Goal: Transaction & Acquisition: Purchase product/service

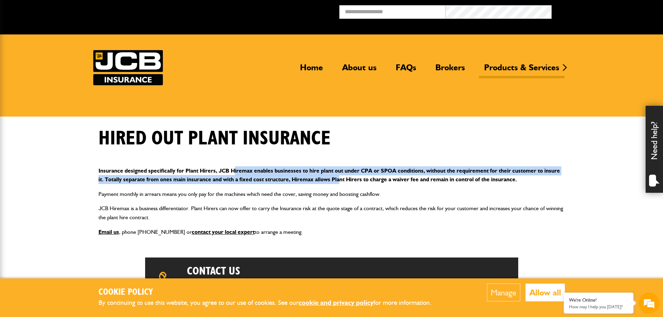
drag, startPoint x: 235, startPoint y: 170, endPoint x: 341, endPoint y: 175, distance: 106.3
click at [341, 175] on p "Insurance designed specifically for Plant Hirers, JCB Hiremax enables businesse…" at bounding box center [332, 175] width 466 height 18
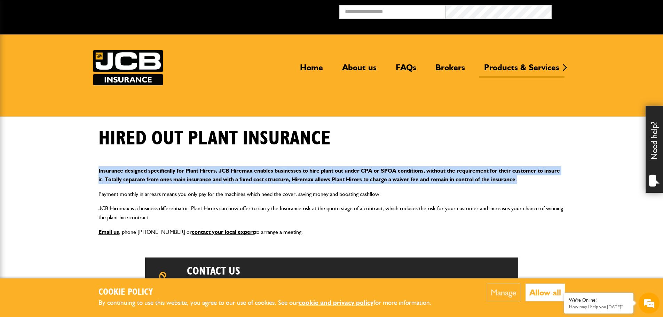
drag, startPoint x: 534, startPoint y: 179, endPoint x: 95, endPoint y: 173, distance: 439.0
click at [95, 173] on div "Insurance designed specifically for Plant Hirers, JCB Hiremax enables businesse…" at bounding box center [331, 201] width 477 height 81
drag, startPoint x: 96, startPoint y: 170, endPoint x: 538, endPoint y: 183, distance: 442.2
click at [538, 183] on div "Insurance designed specifically for Plant Hirers, JCB Hiremax enables businesse…" at bounding box center [331, 201] width 477 height 81
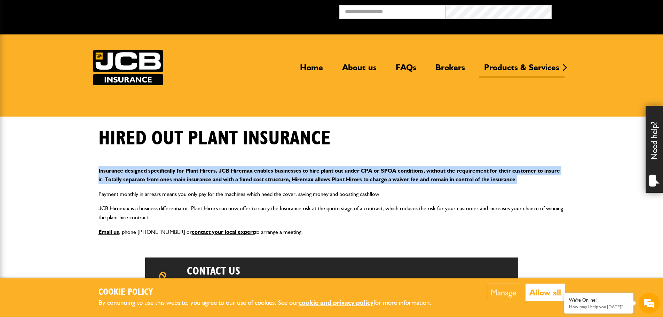
click at [533, 181] on p "Insurance designed specifically for Plant Hirers, JCB Hiremax enables businesse…" at bounding box center [332, 175] width 466 height 18
drag, startPoint x: 533, startPoint y: 180, endPoint x: 96, endPoint y: 175, distance: 437.2
click at [96, 175] on div "Insurance designed specifically for Plant Hirers, JCB Hiremax enables businesse…" at bounding box center [331, 201] width 477 height 81
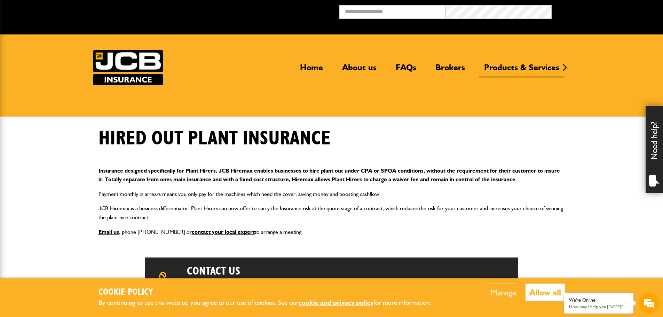
click at [388, 217] on p "JCB Hiremax is a business differentiator. Plant Hirers can now offer to carry t…" at bounding box center [332, 213] width 466 height 18
click at [614, 302] on div "We're Online!" at bounding box center [598, 300] width 59 height 6
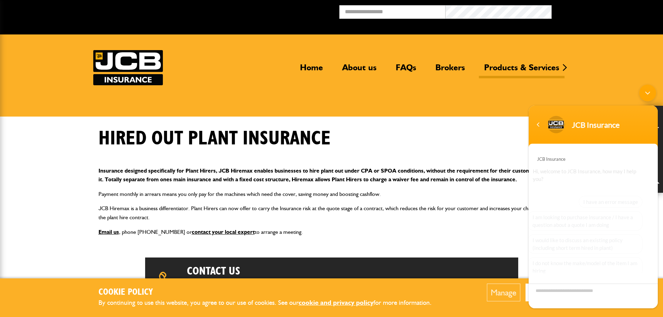
scroll to position [47, 0]
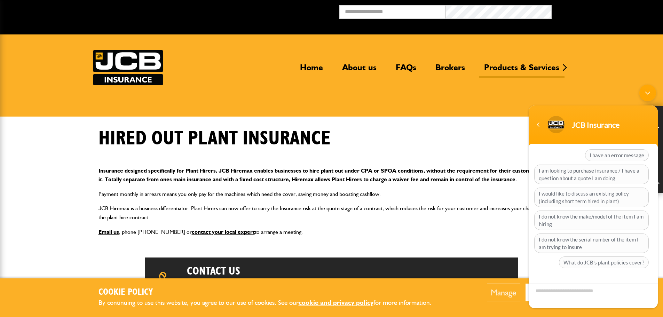
click at [590, 292] on textarea "Type your message and hit 'Enter'" at bounding box center [593, 296] width 129 height 25
click at [569, 297] on textarea "Type your message and hit 'Enter'" at bounding box center [593, 296] width 129 height 25
click at [415, 144] on div "Hired out plant insurance" at bounding box center [331, 144] width 477 height 34
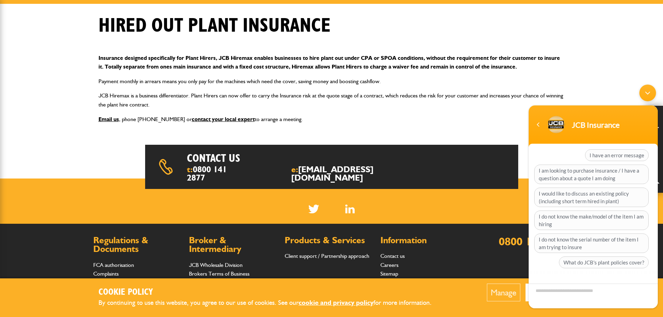
scroll to position [116, 0]
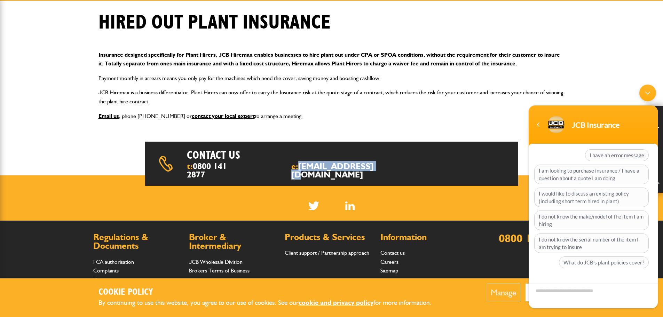
drag, startPoint x: 418, startPoint y: 165, endPoint x: 317, endPoint y: 170, distance: 101.1
click at [317, 170] on div "Contact us t: [PHONE_NUMBER] e: [EMAIL_ADDRESS][DOMAIN_NAME]" at bounding box center [331, 164] width 373 height 44
copy link "[EMAIL_ADDRESS][DOMAIN_NAME]"
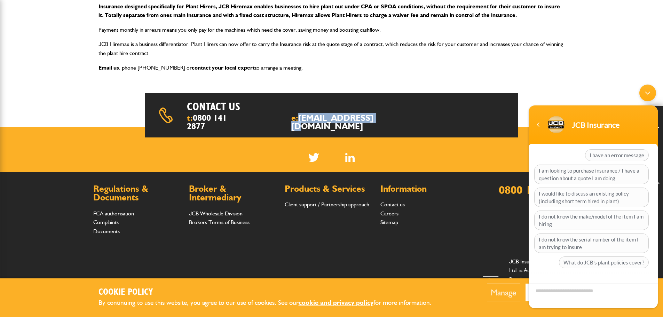
scroll to position [180, 0]
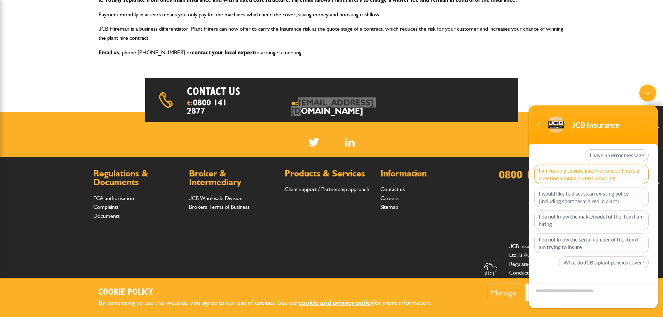
click at [589, 178] on span "I am looking to purchase insurance / I have a question about a quote I am doing" at bounding box center [591, 174] width 115 height 19
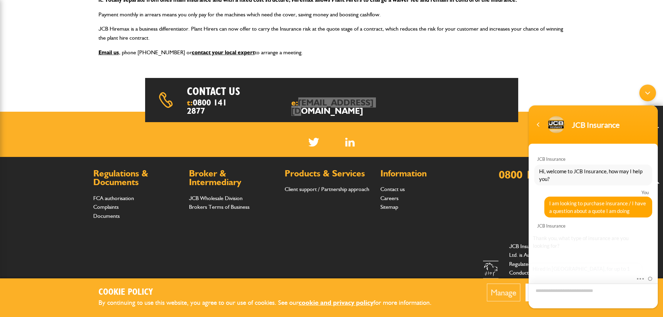
scroll to position [59, 0]
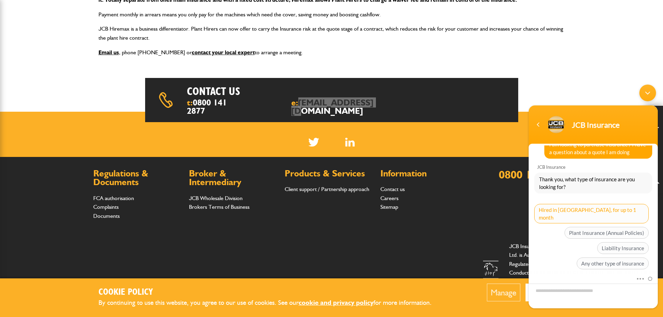
click at [627, 211] on span "Hired in [GEOGRAPHIC_DATA], for up to 1 month" at bounding box center [591, 213] width 115 height 19
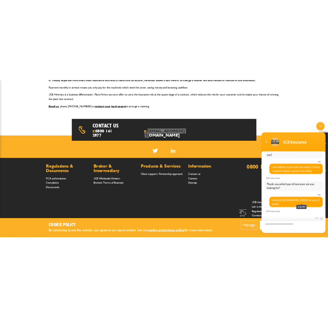
scroll to position [63, 0]
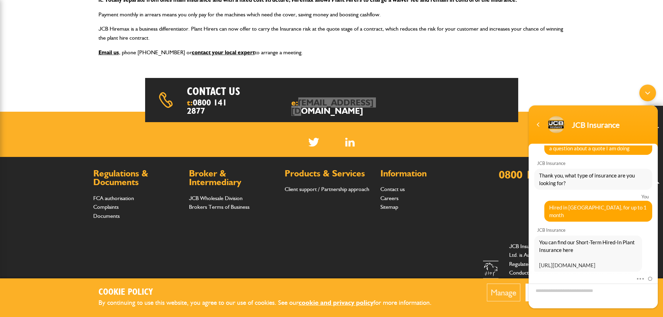
click at [564, 262] on link "[URL][DOMAIN_NAME]" at bounding box center [567, 265] width 56 height 6
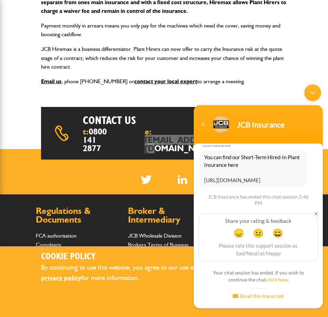
scroll to position [182, 0]
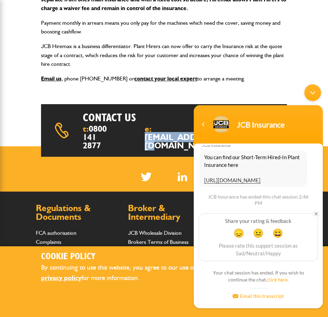
click at [145, 133] on div "Contact us t: [PHONE_NUMBER] e: [EMAIL_ADDRESS][DOMAIN_NAME]" at bounding box center [164, 130] width 246 height 52
click at [206, 125] on div "Navigation go back" at bounding box center [203, 124] width 10 height 10
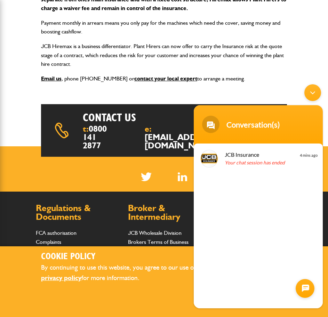
click at [166, 131] on div "Contact us t: [PHONE_NUMBER] e: [EMAIL_ADDRESS][DOMAIN_NAME]" at bounding box center [164, 130] width 246 height 52
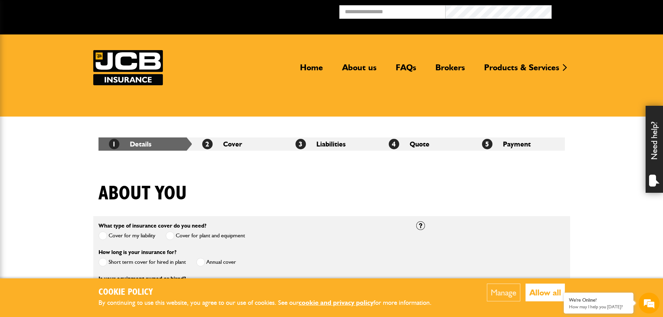
scroll to position [116, 0]
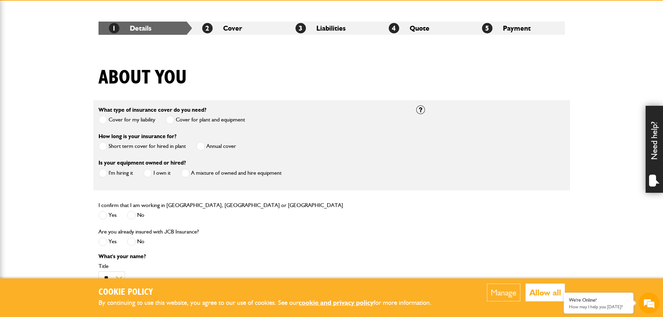
click at [110, 144] on label "Short term cover for hired in plant" at bounding box center [142, 146] width 87 height 9
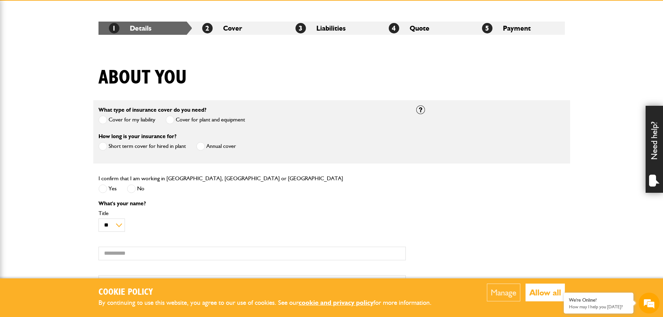
scroll to position [232, 0]
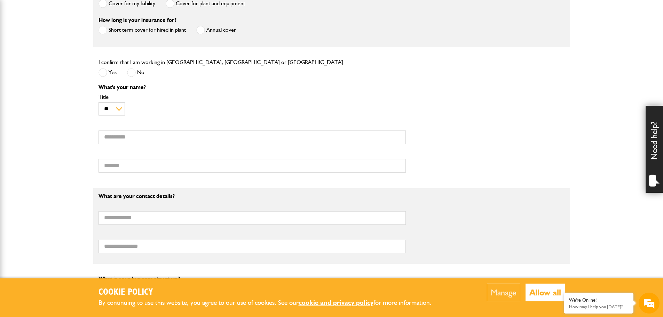
click at [111, 74] on label "Yes" at bounding box center [108, 72] width 18 height 9
click at [117, 107] on select "** *** **** ** ** **" at bounding box center [112, 109] width 26 height 14
click at [99, 103] on select "** *** **** ** ** **" at bounding box center [112, 109] width 26 height 14
click at [118, 135] on input "First name" at bounding box center [252, 138] width 307 height 14
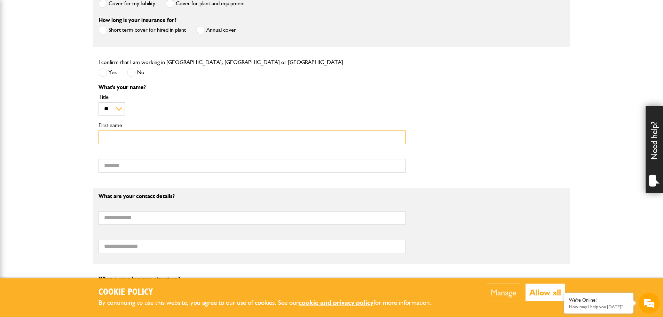
click at [132, 135] on input "First name" at bounding box center [252, 138] width 307 height 14
click at [63, 202] on body "Cookie Policy By continuing to use this website, you agree to our use of cookie…" at bounding box center [331, 230] width 663 height 925
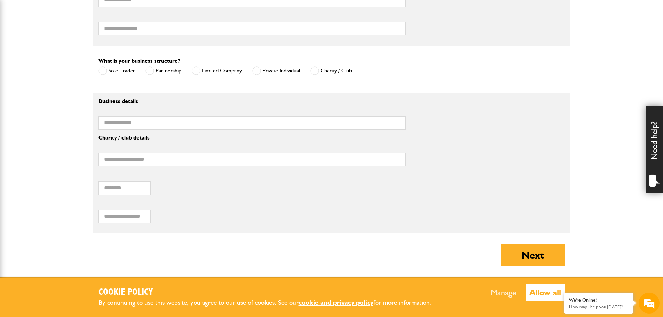
scroll to position [464, 0]
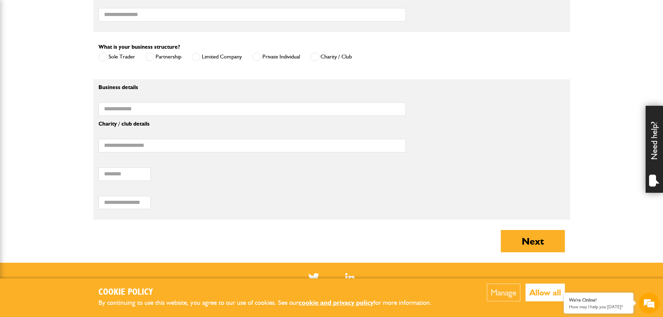
click at [270, 57] on label "Private Individual" at bounding box center [276, 57] width 48 height 9
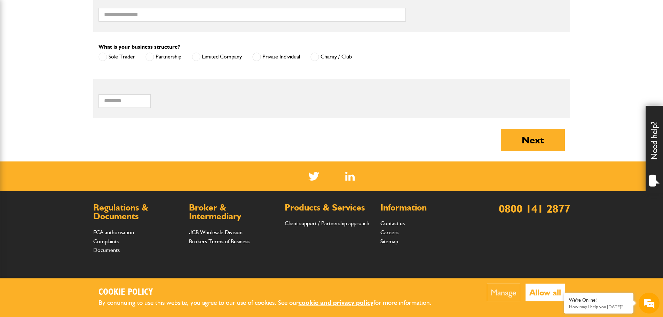
click at [273, 58] on label "Private Individual" at bounding box center [276, 57] width 48 height 9
click at [276, 57] on label "Private Individual" at bounding box center [276, 57] width 48 height 9
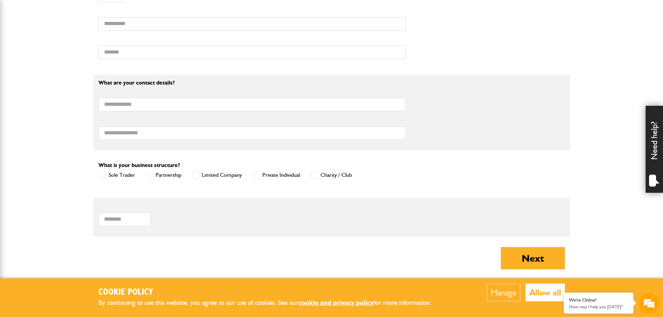
scroll to position [348, 0]
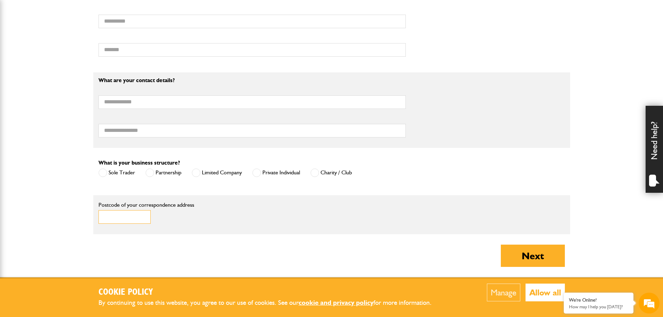
click at [110, 213] on input "Postcode of your correspondence address" at bounding box center [125, 217] width 52 height 14
click at [202, 263] on div "About you What type of insurance cover do you need? Cover for my liability Cove…" at bounding box center [331, 55] width 477 height 443
click at [325, 248] on div "About you What type of insurance cover do you need? Cover for my liability Cove…" at bounding box center [331, 55] width 477 height 443
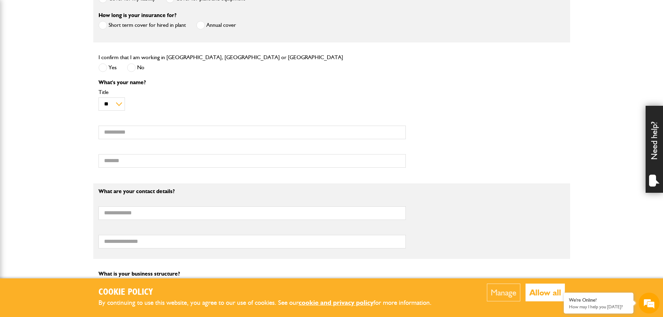
scroll to position [232, 0]
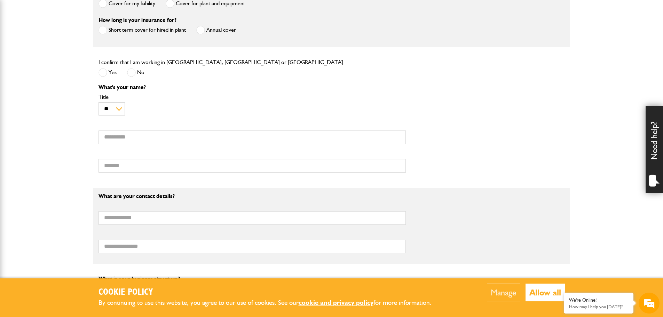
click at [219, 95] on label "Title" at bounding box center [252, 97] width 307 height 6
click at [125, 102] on select "** *** **** ** ** **" at bounding box center [112, 109] width 26 height 14
drag, startPoint x: 292, startPoint y: 104, endPoint x: 378, endPoint y: 43, distance: 105.6
click at [292, 104] on div "** *** **** ** ** ** Title" at bounding box center [252, 105] width 307 height 22
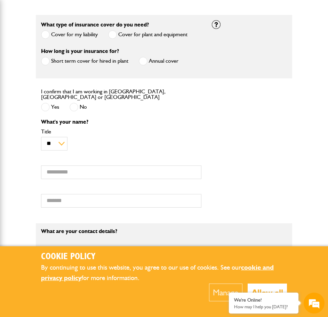
scroll to position [215, 0]
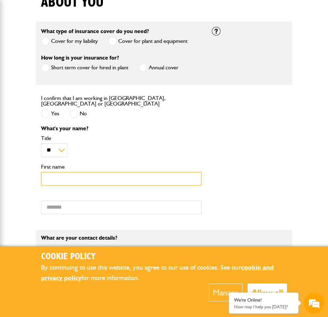
click at [41, 172] on input "First name" at bounding box center [121, 179] width 160 height 14
click at [44, 172] on input "First name" at bounding box center [121, 179] width 160 height 14
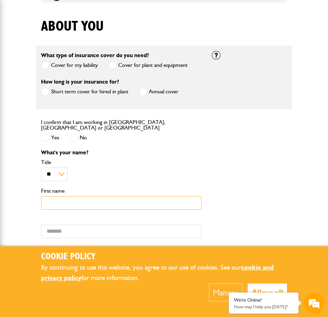
scroll to position [232, 0]
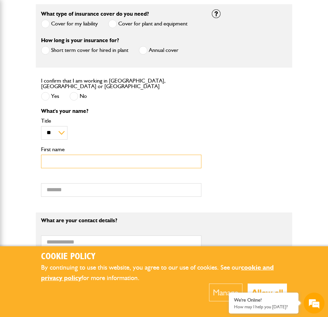
click at [91, 155] on input "First name" at bounding box center [121, 162] width 160 height 14
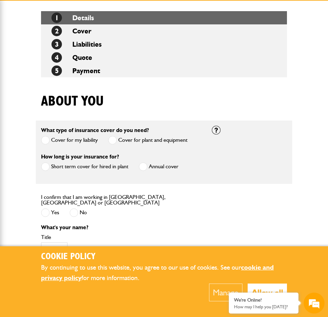
type input "***"
click at [196, 200] on div "I confirm that I am working in England, Scotland or Wales Yes No" at bounding box center [121, 209] width 171 height 30
